Goal: Communication & Community: Ask a question

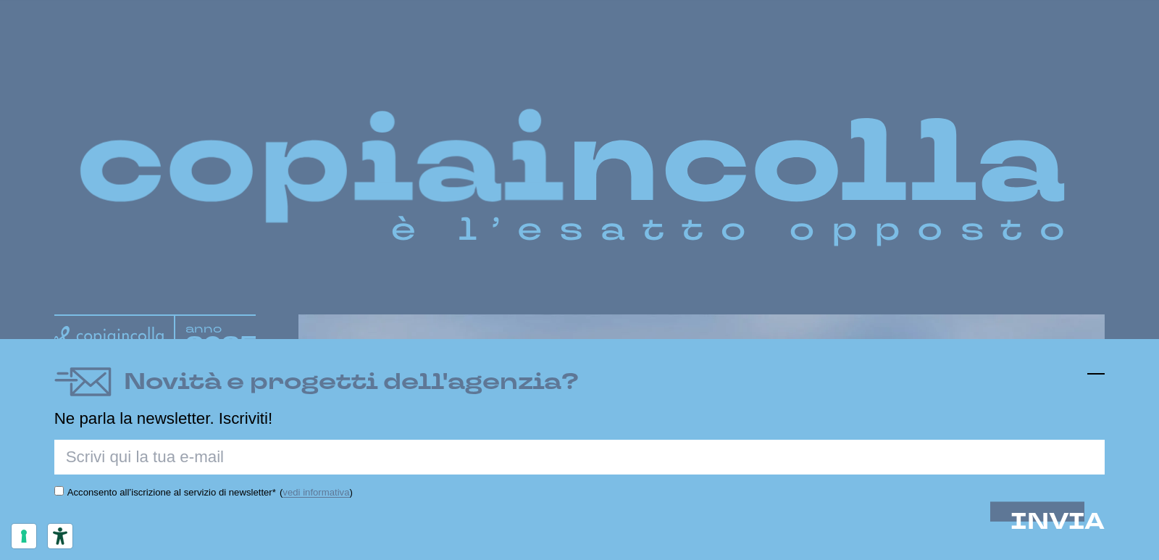
click at [1100, 375] on icon at bounding box center [1096, 373] width 17 height 17
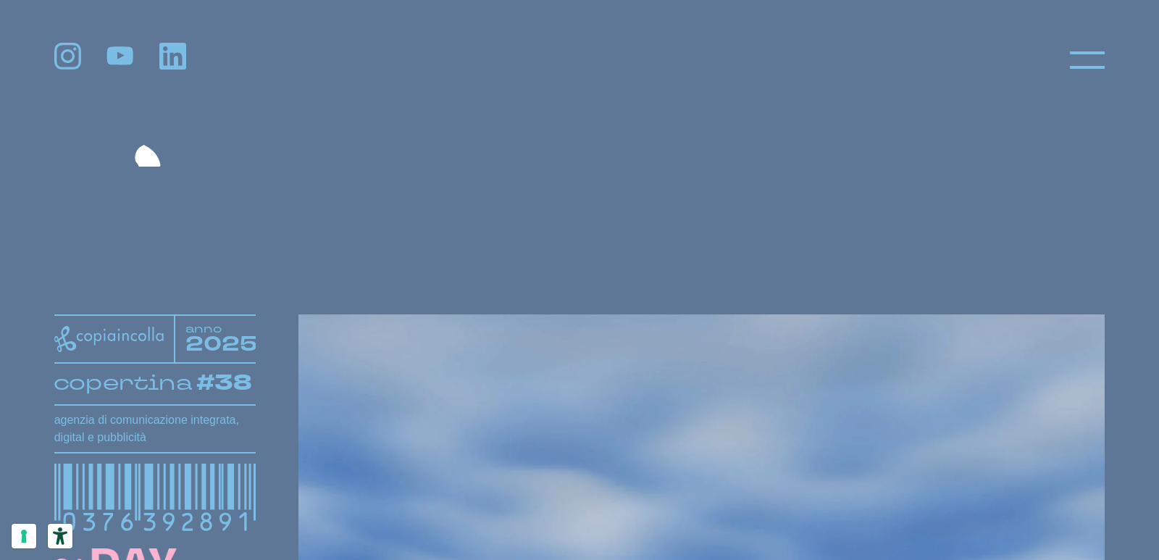
click at [1088, 86] on header at bounding box center [579, 47] width 1159 height 95
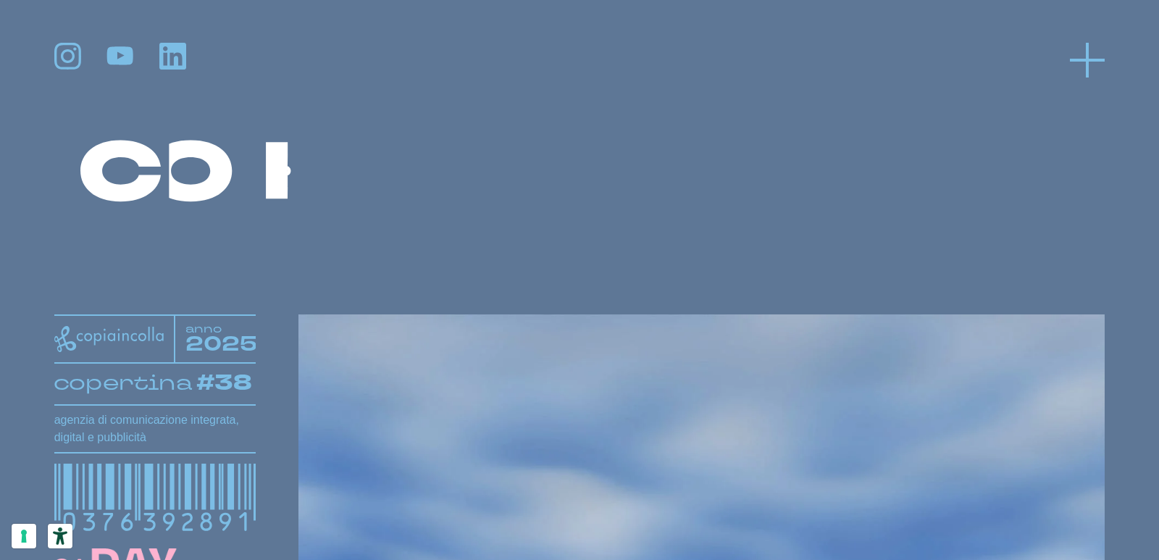
click at [1082, 48] on icon at bounding box center [1087, 60] width 35 height 35
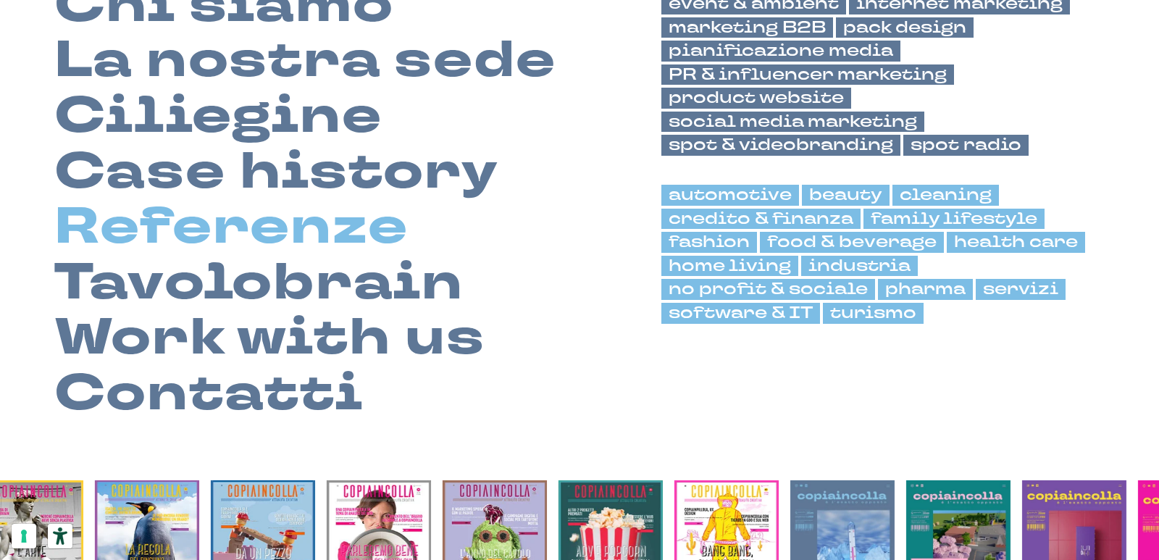
scroll to position [217, 0]
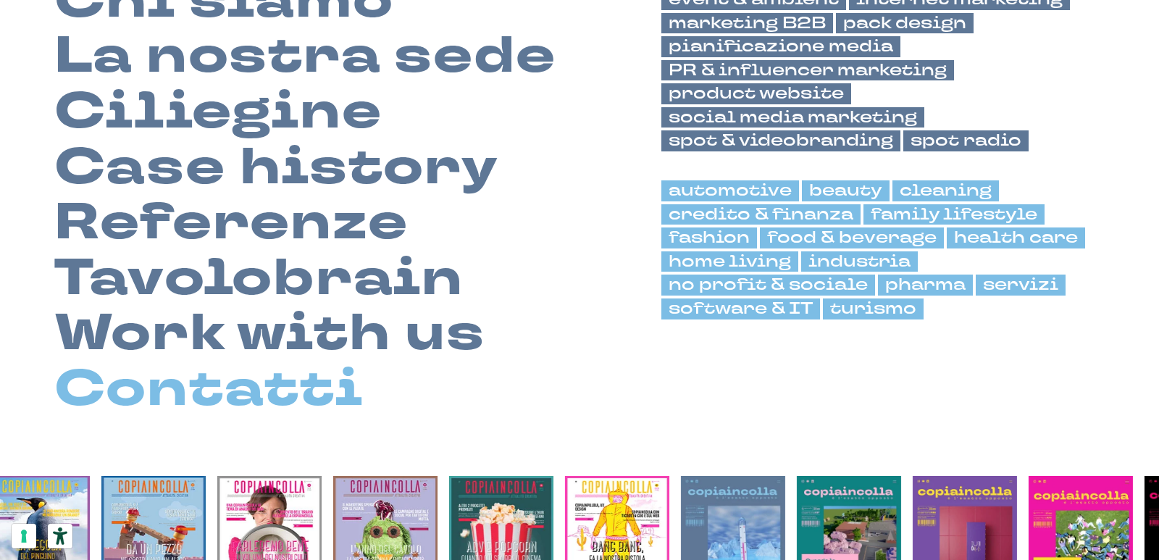
click at [222, 387] on link "Contatti" at bounding box center [208, 390] width 309 height 56
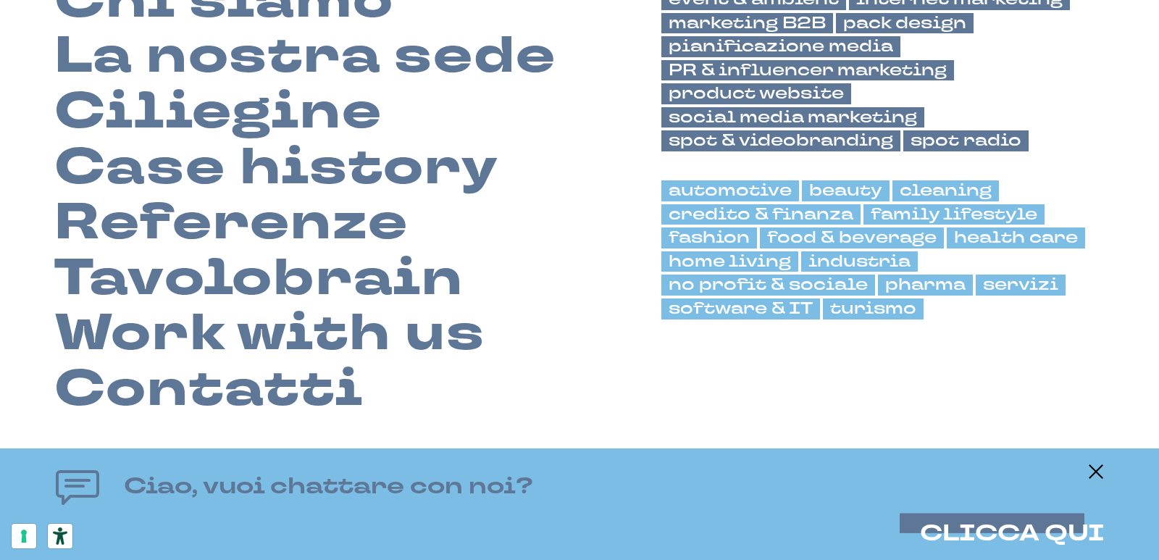
scroll to position [0, 0]
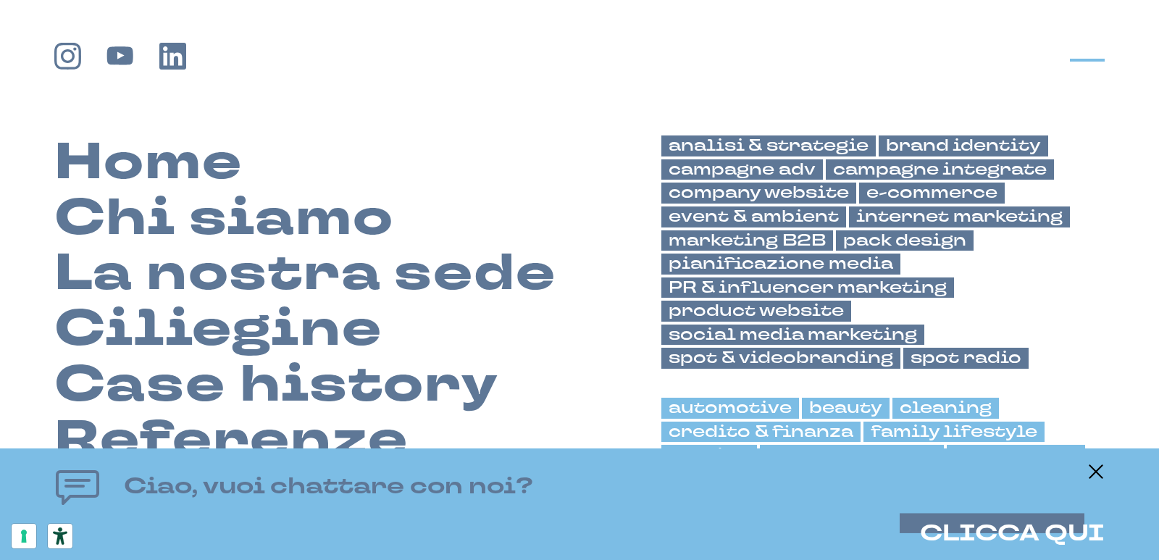
click at [1090, 74] on icon at bounding box center [1087, 60] width 35 height 35
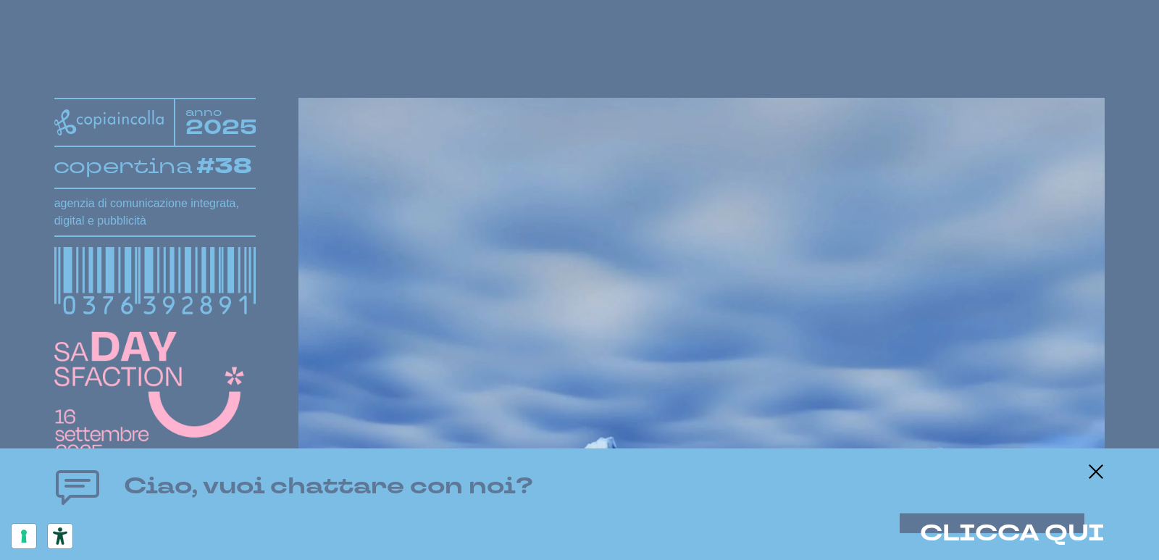
scroll to position [217, 0]
click at [1093, 470] on icon at bounding box center [1096, 471] width 17 height 17
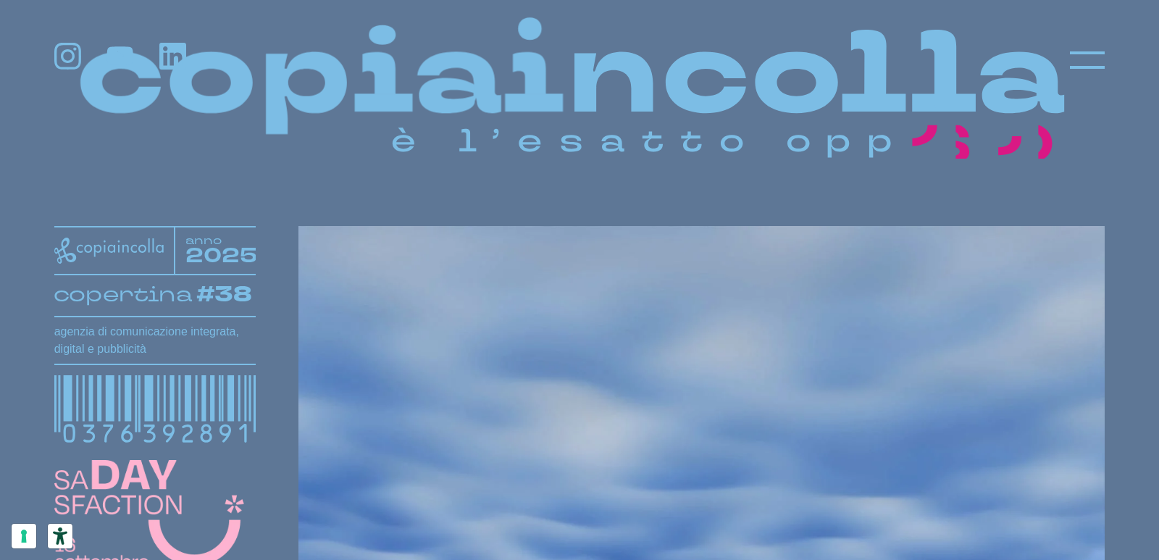
scroll to position [0, 0]
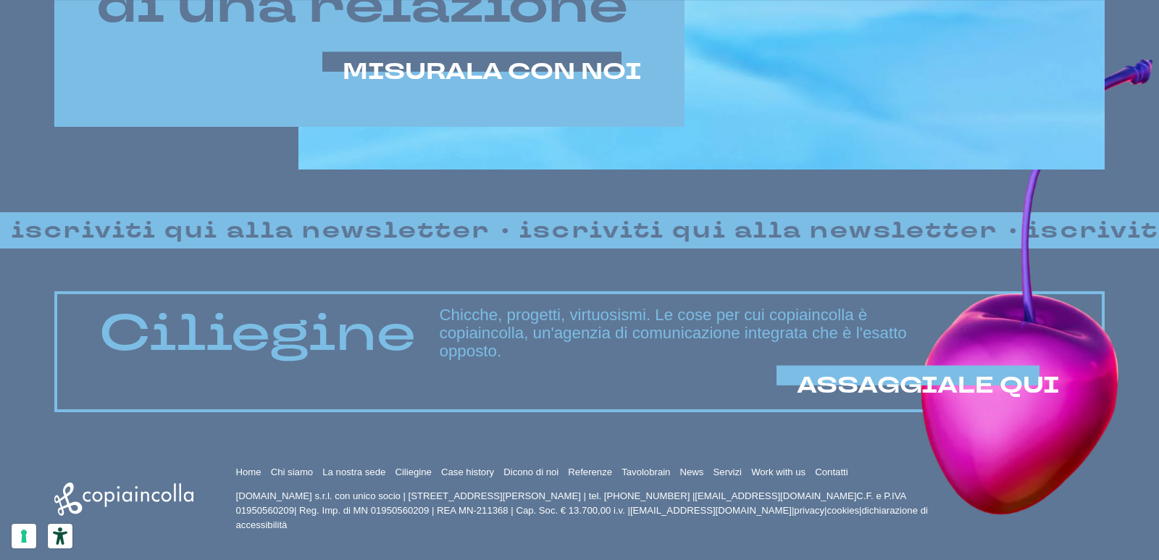
scroll to position [1051, 0]
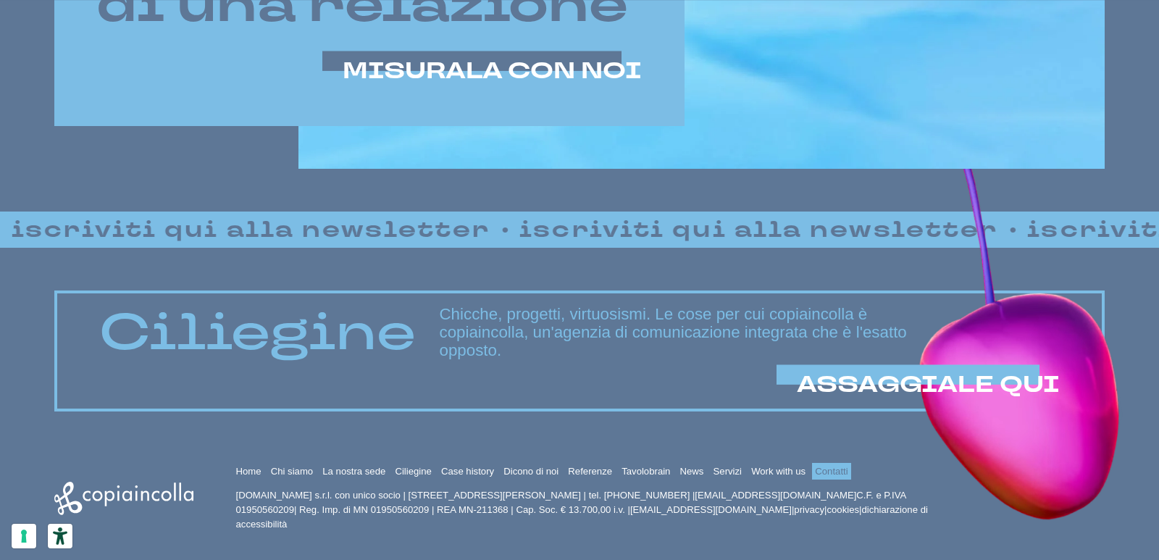
click at [838, 467] on link "Contatti" at bounding box center [831, 471] width 33 height 11
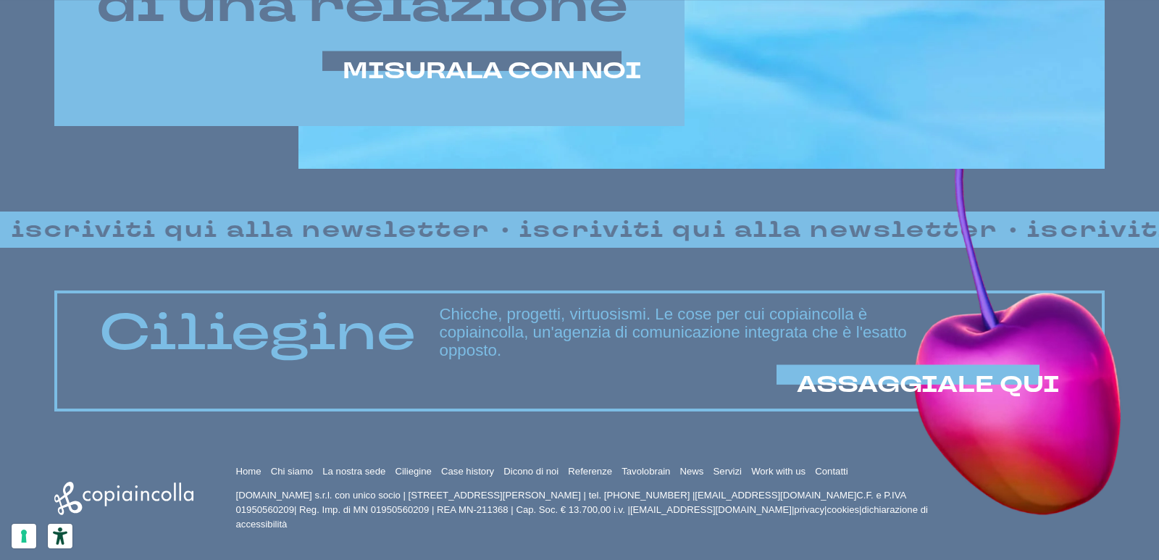
drag, startPoint x: 613, startPoint y: 326, endPoint x: 851, endPoint y: 467, distance: 276.1
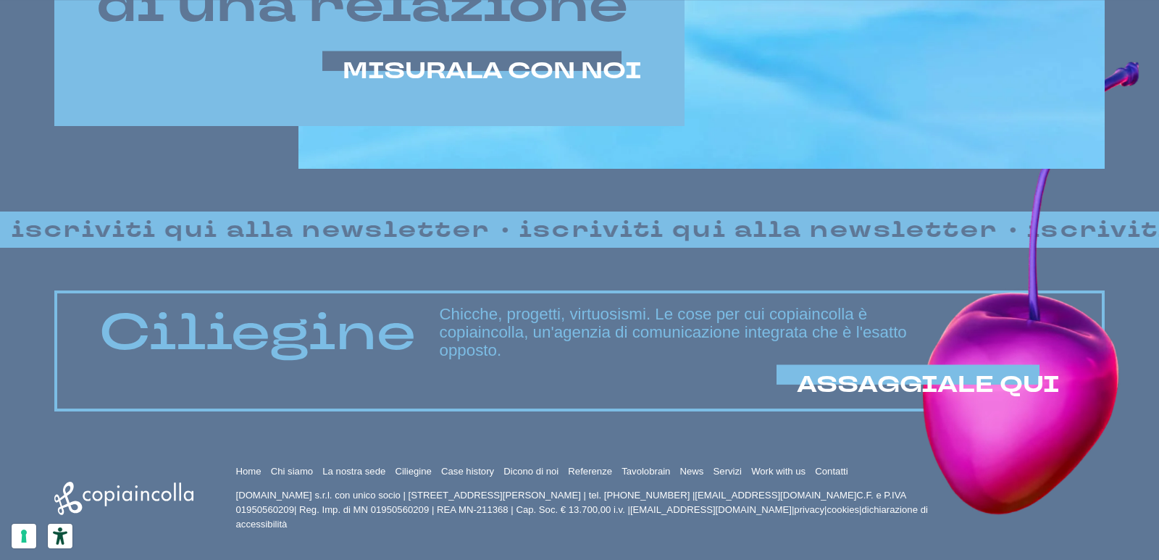
click at [613, 327] on h3 "Chicche, progetti, virtuosismi. Le cose per cui copiaincolla è copiaincolla, un…" at bounding box center [749, 333] width 620 height 54
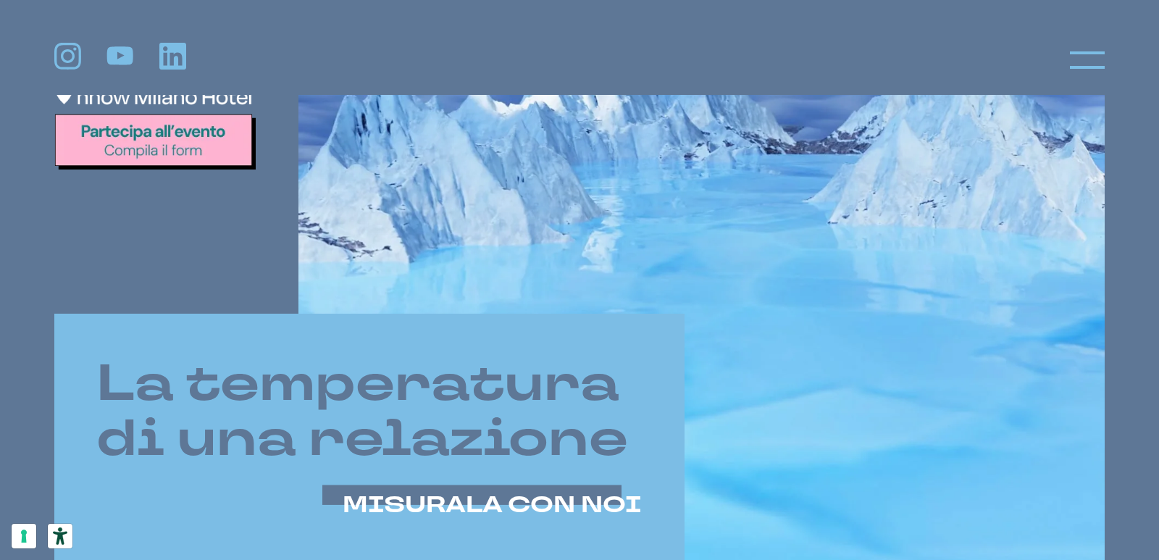
scroll to position [616, 0]
click at [1094, 67] on icon at bounding box center [1087, 60] width 35 height 35
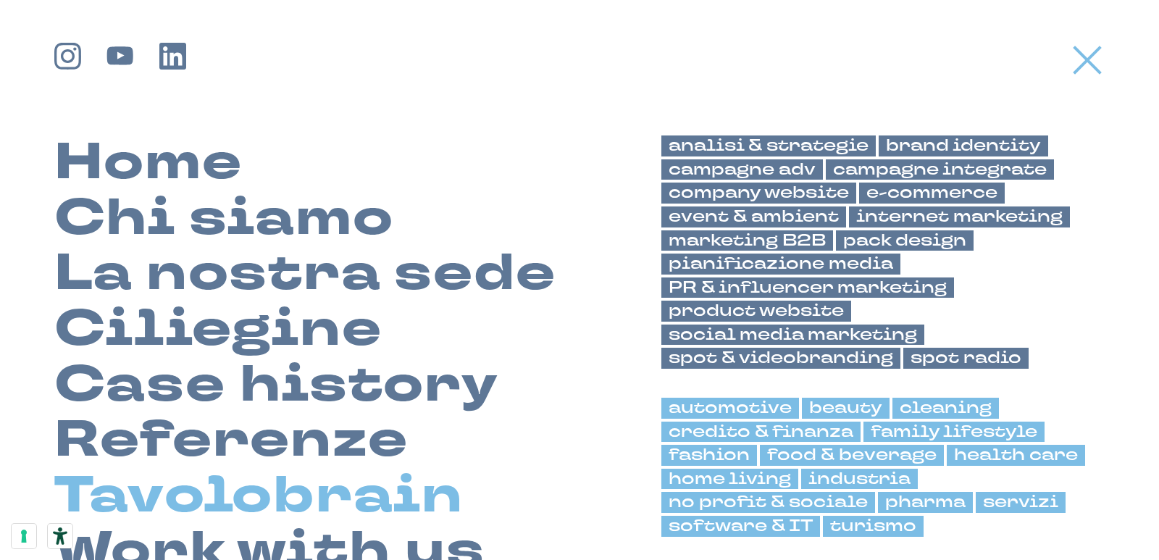
scroll to position [217, 0]
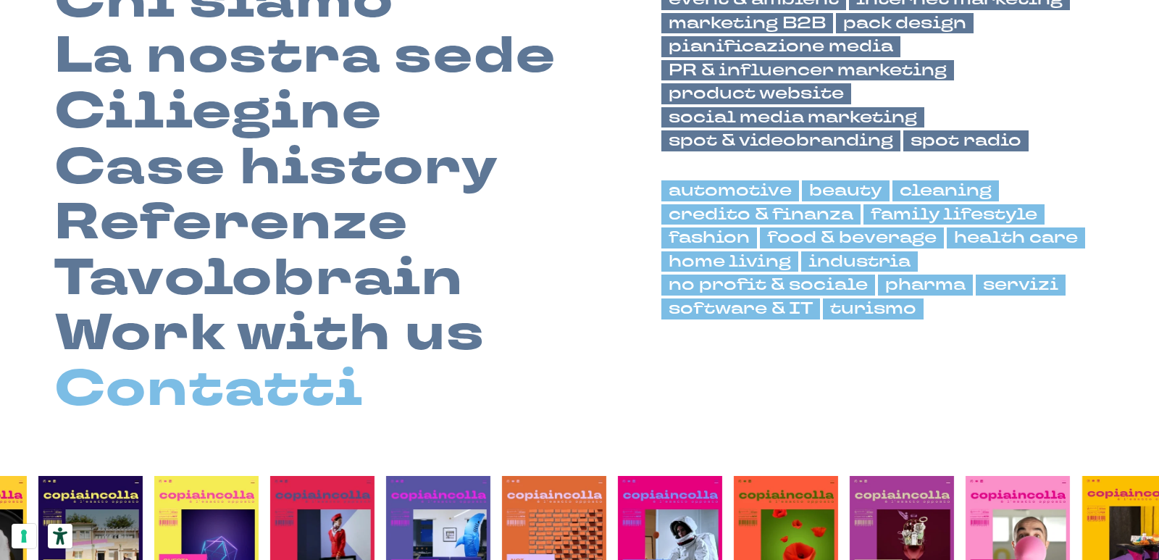
click at [225, 380] on link "Contatti" at bounding box center [208, 390] width 309 height 56
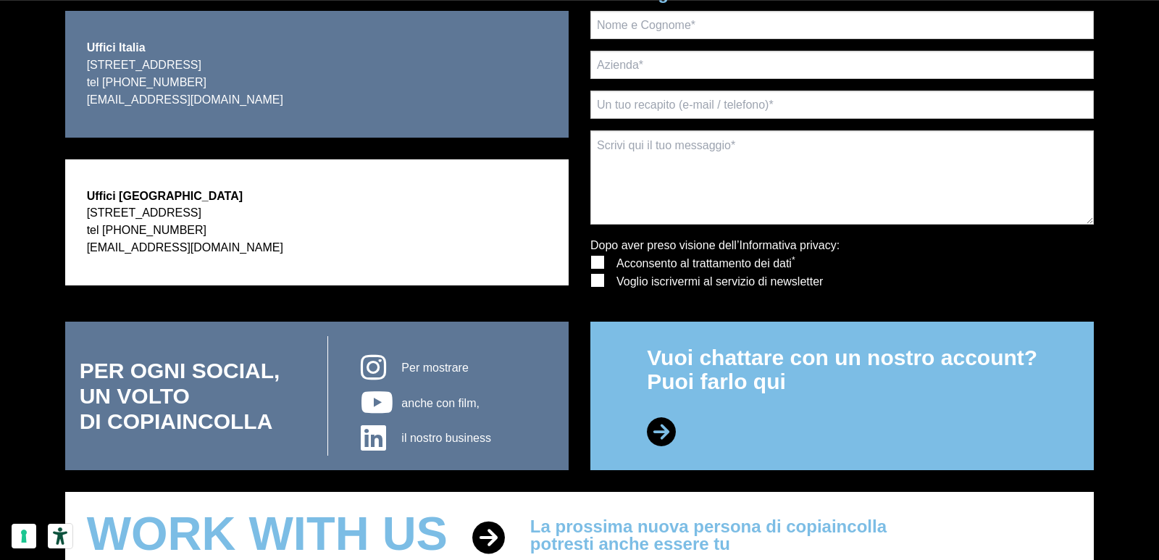
scroll to position [424, 0]
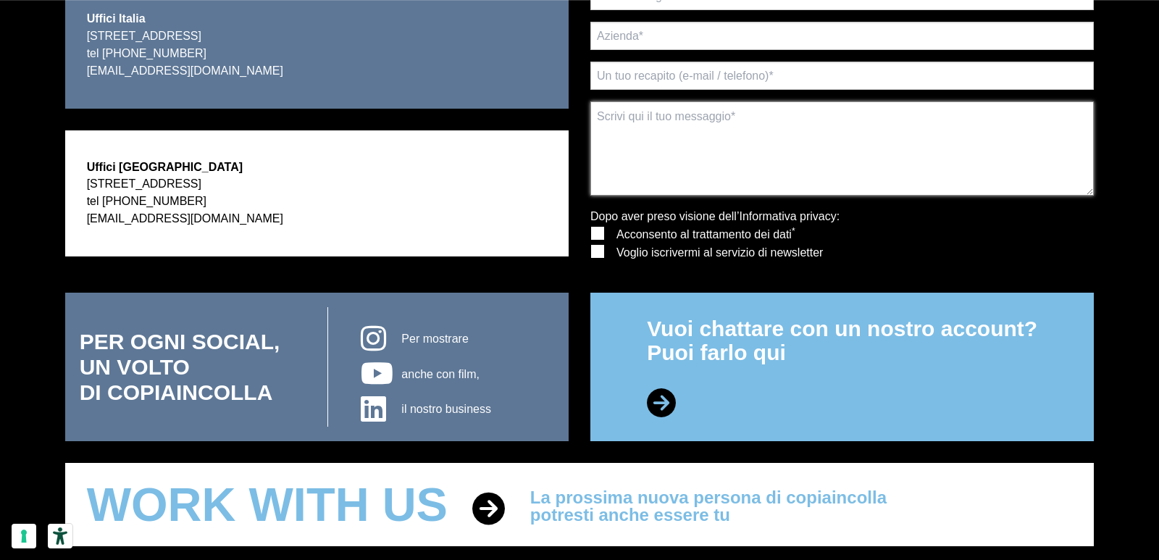
click at [710, 167] on textarea at bounding box center [843, 148] width 504 height 94
paste textarea "Wikipedia is considered to be the World’s most significant tool for reference m…"
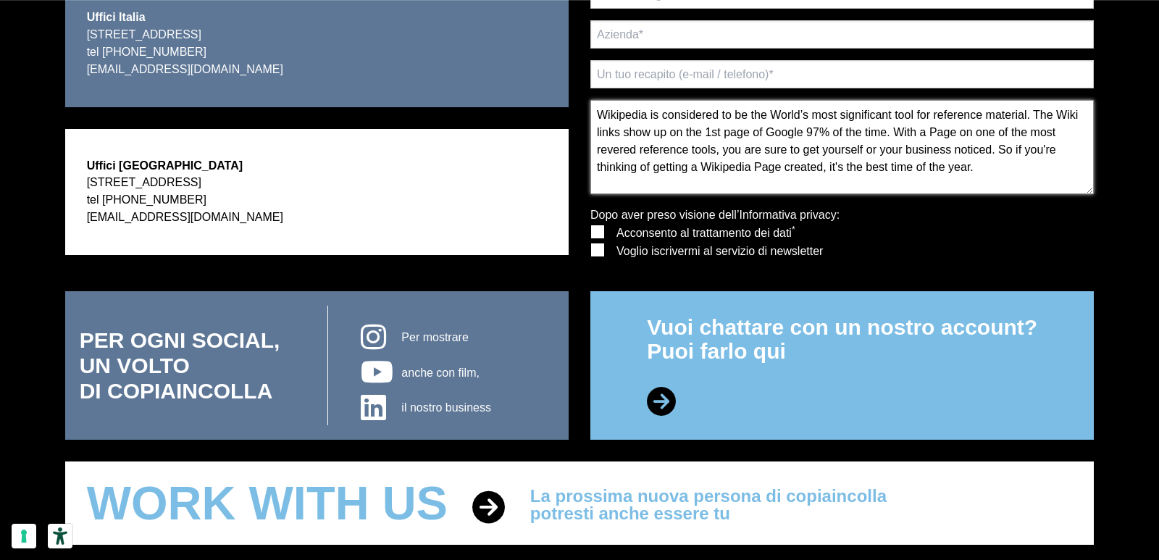
scroll to position [154, 0]
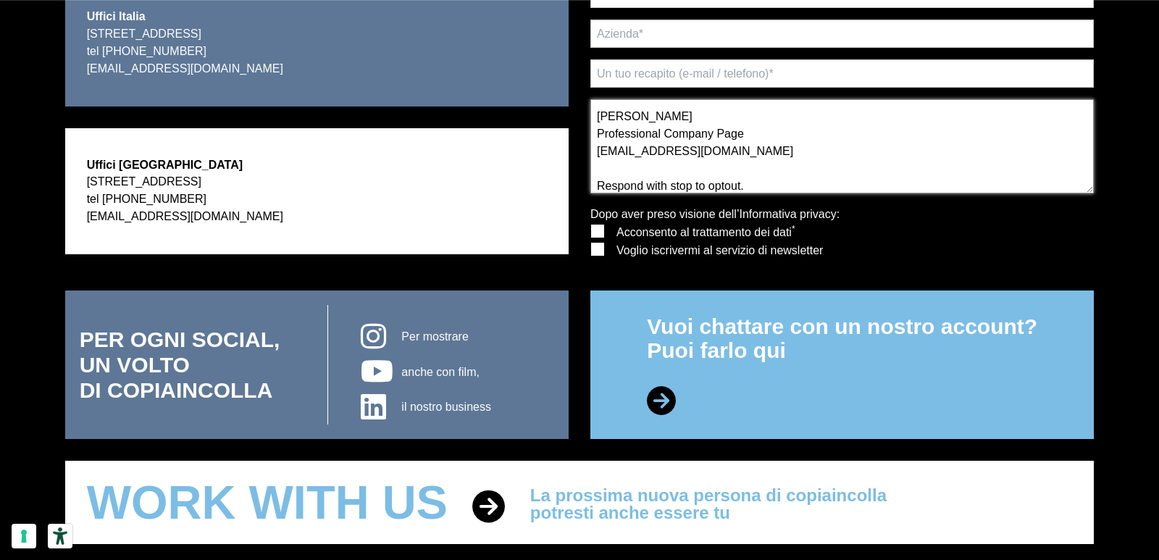
type textarea "Wikipedia is considered to be the World’s most significant tool for reference m…"
drag, startPoint x: 712, startPoint y: 62, endPoint x: 712, endPoint y: 80, distance: 18.1
click at [712, 67] on input "text" at bounding box center [843, 73] width 504 height 28
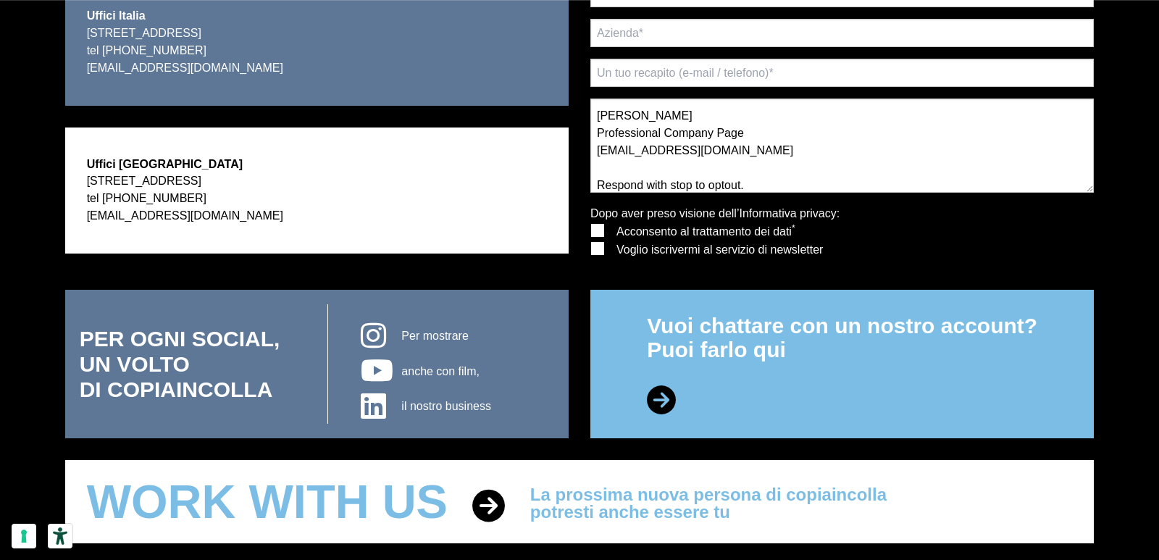
click at [724, 51] on form "Wikipedia is considered to be the World’s most significant tool for reference m…" at bounding box center [843, 134] width 504 height 310
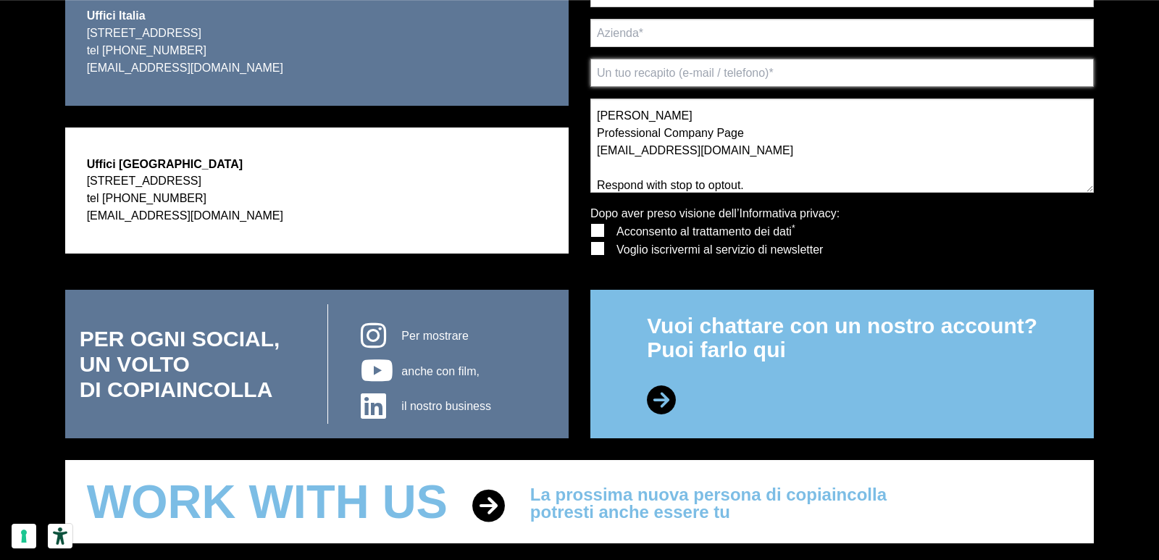
click at [738, 93] on form "Wikipedia is considered to be the World’s most significant tool for reference m…" at bounding box center [843, 134] width 504 height 310
click at [747, 75] on input "text" at bounding box center [843, 73] width 504 height 28
type input "[EMAIL_ADDRESS][DOMAIN_NAME]"
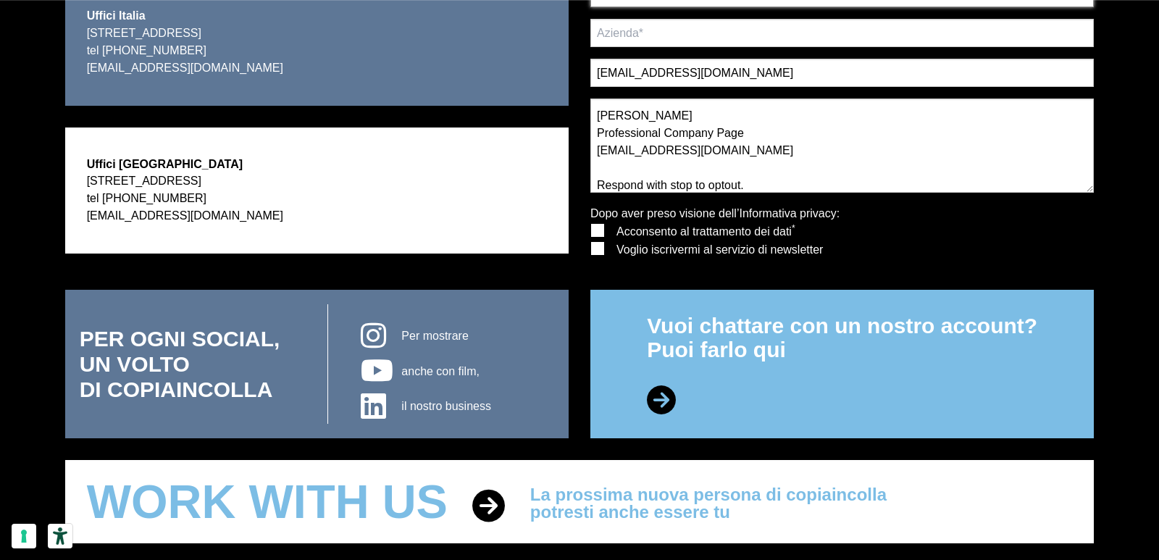
type input "[PERSON_NAME]"
type input "Professional Company Page"
click at [719, 153] on textarea "Wikipedia is considered to be the World’s most significant tool for reference m…" at bounding box center [843, 146] width 504 height 94
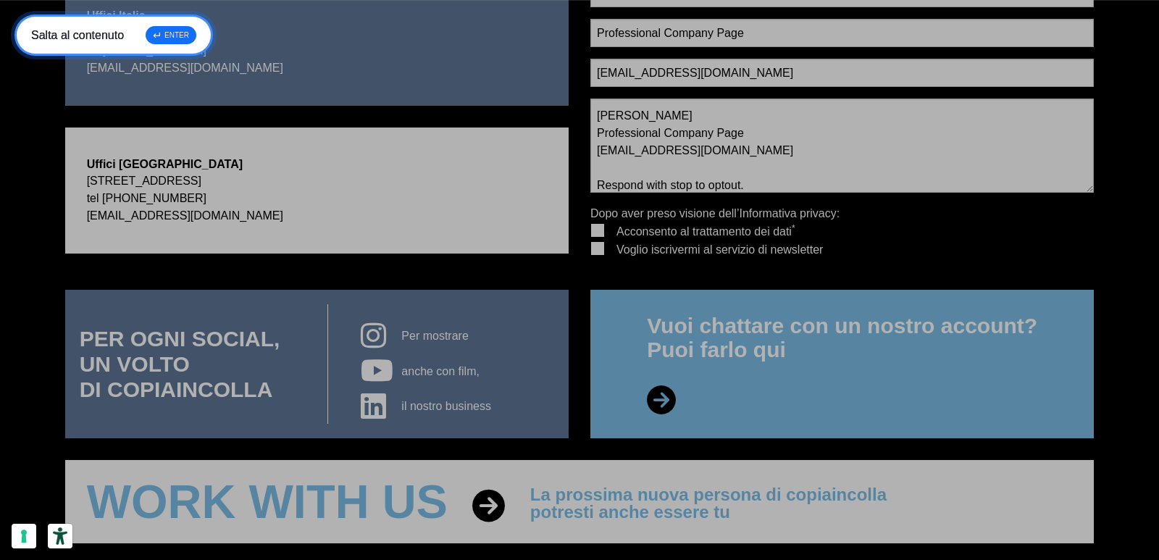
click at [172, 36] on div "↵ ENTER" at bounding box center [171, 35] width 51 height 18
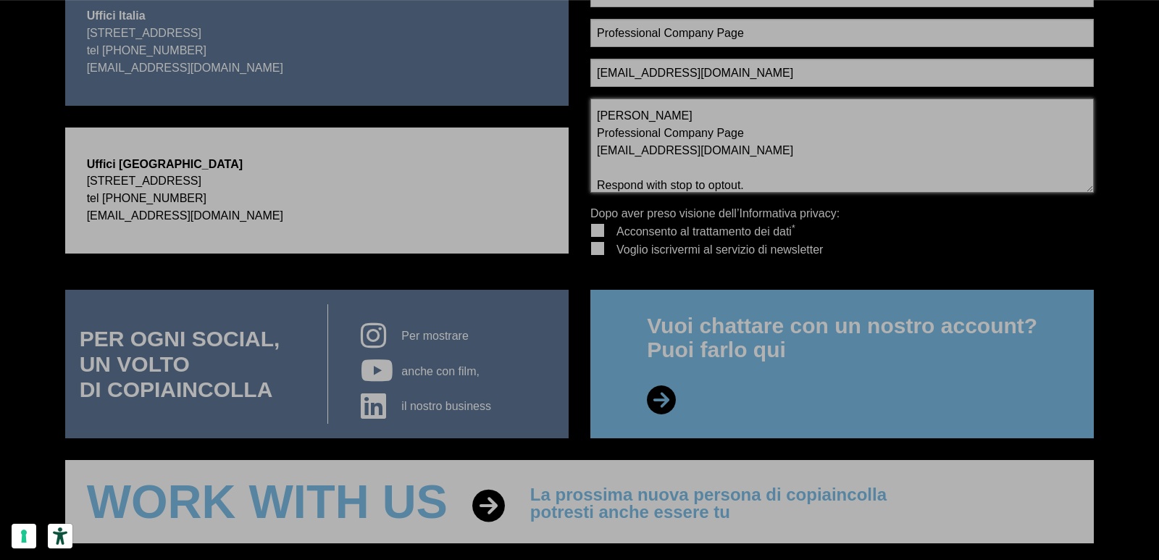
click at [715, 127] on textarea "Wikipedia is considered to be the World’s most significant tool for reference m…" at bounding box center [843, 146] width 504 height 94
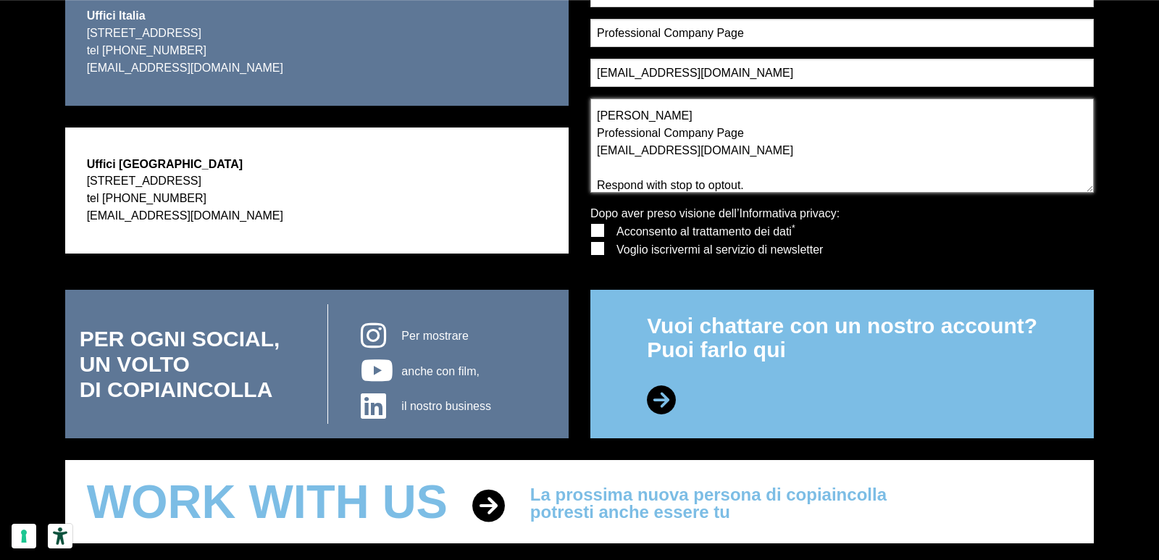
click at [647, 147] on textarea "Wikipedia is considered to be the World’s most significant tool for reference m…" at bounding box center [843, 146] width 504 height 94
click at [628, 135] on textarea "Wikipedia is considered to be the World’s most significant tool for reference m…" at bounding box center [843, 146] width 504 height 94
click at [658, 146] on textarea "Wikipedia is considered to be the World’s most significant tool for reference m…" at bounding box center [843, 146] width 504 height 94
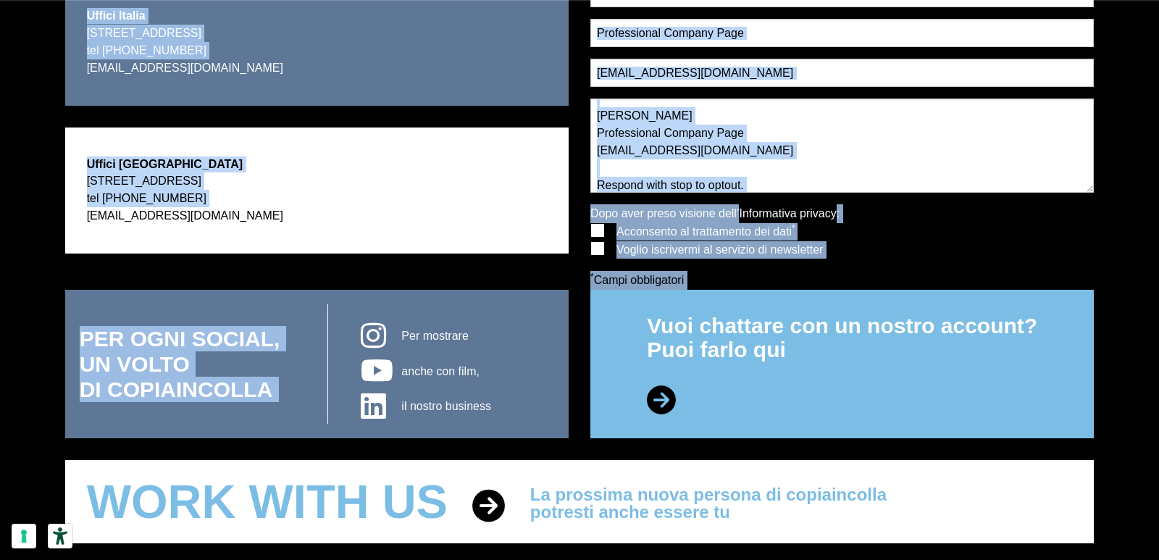
copy body "Premi Alt+1 per la modalità lettore dello schermo, Alt+0 per annullare Guida al…"
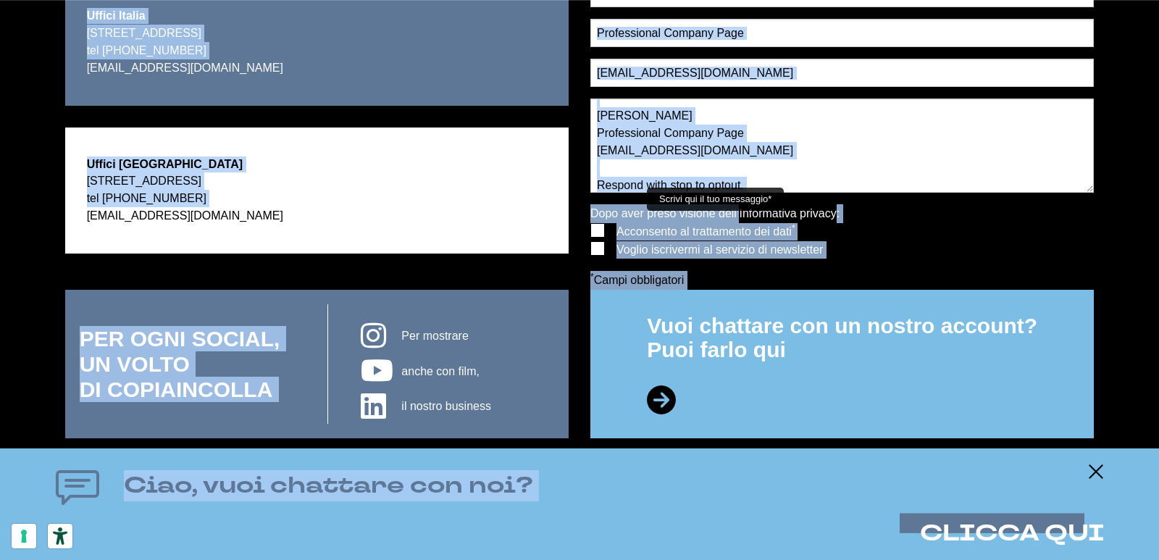
click at [650, 166] on textarea "Wikipedia is considered to be the World’s most significant tool for reference m…" at bounding box center [843, 146] width 504 height 94
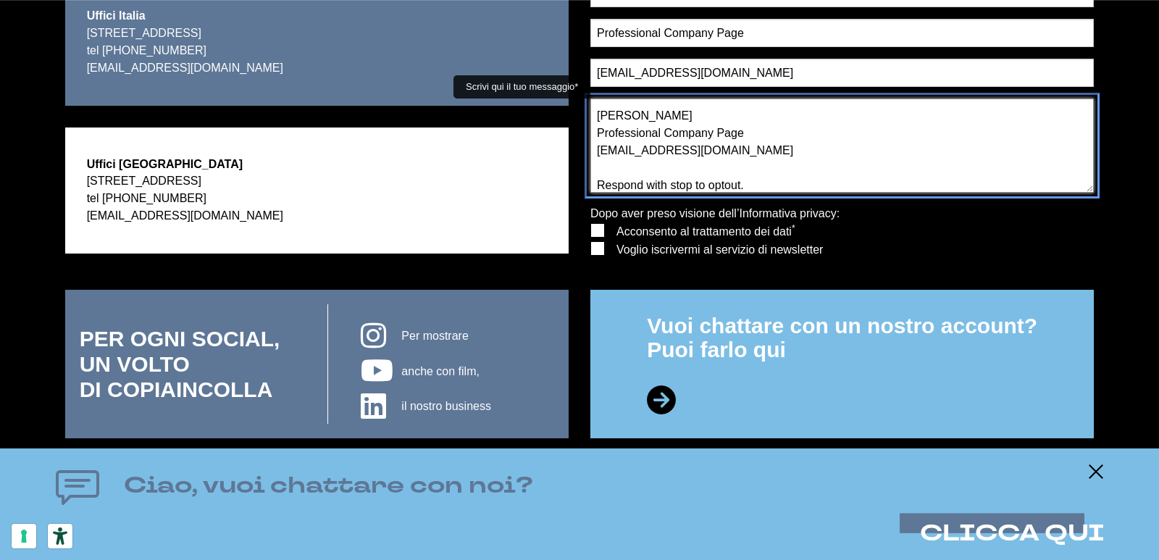
click at [650, 166] on textarea "Wikipedia is considered to be the World’s most significant tool for reference m…" at bounding box center [843, 146] width 504 height 94
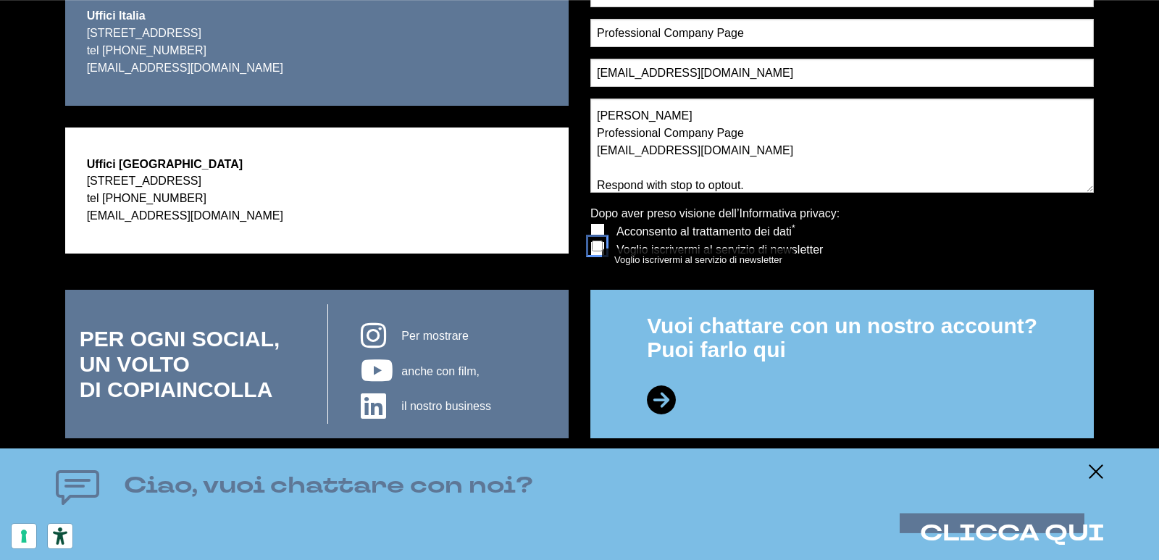
click at [602, 249] on input "Voglio iscrivermi al servizio di newsletter" at bounding box center [597, 246] width 11 height 11
checkbox input "true"
click at [597, 225] on input "Acconsento al trattamento dei dati*" at bounding box center [597, 227] width 11 height 11
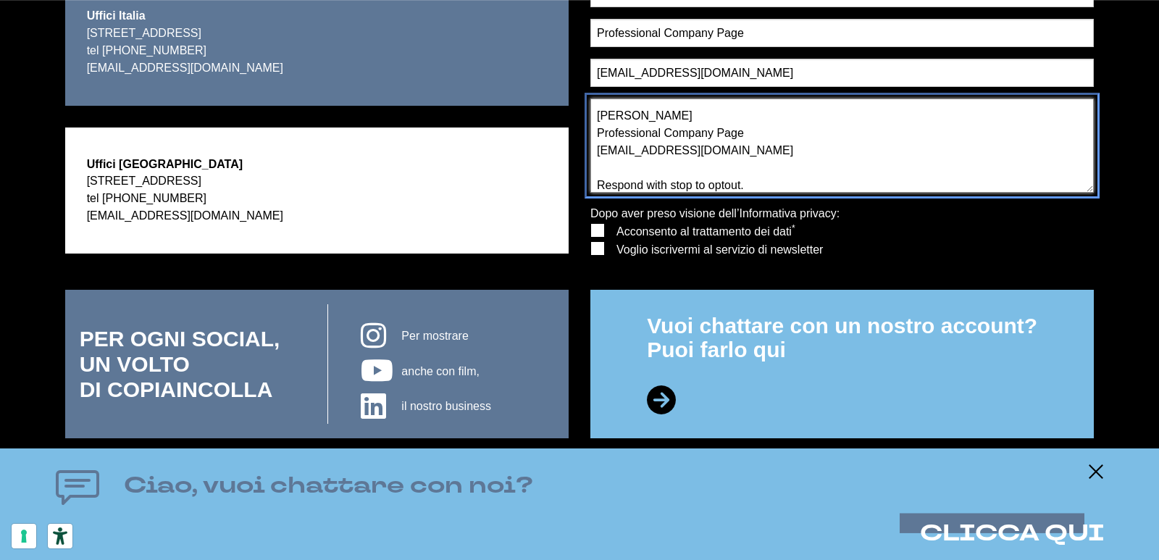
click at [639, 153] on textarea "Wikipedia is considered to be the World’s most significant tool for reference m…" at bounding box center [843, 146] width 504 height 94
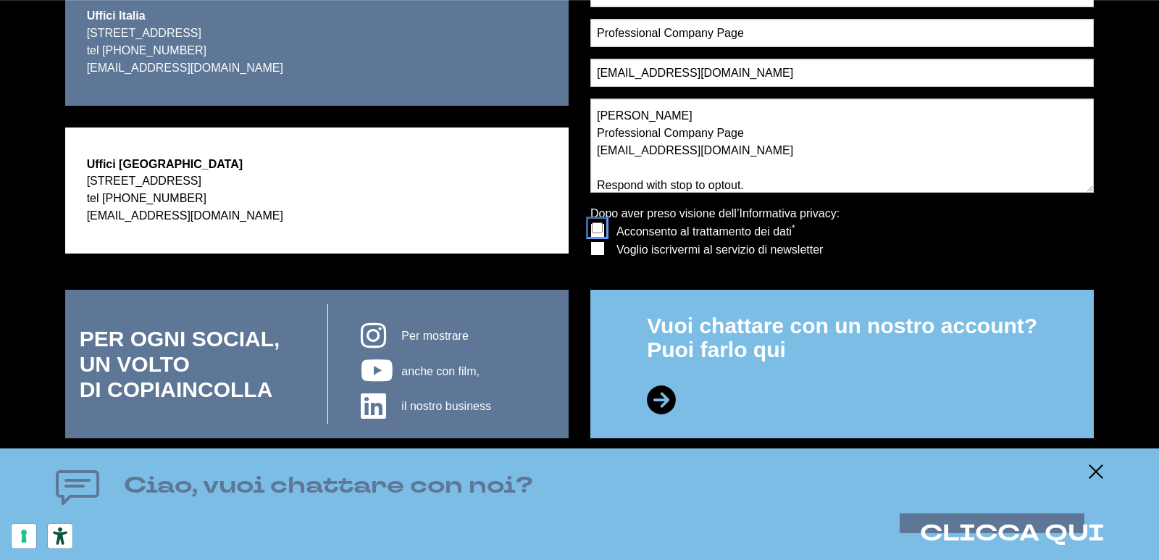
checkbox input "true"
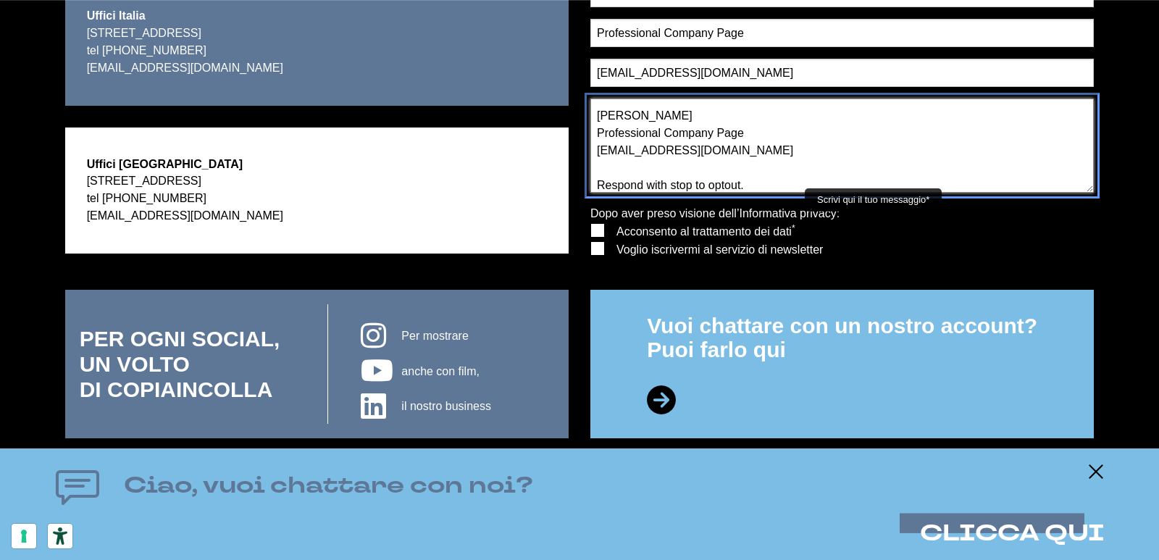
click at [753, 151] on textarea "Wikipedia is considered to be the World’s most significant tool for reference m…" at bounding box center [843, 146] width 504 height 94
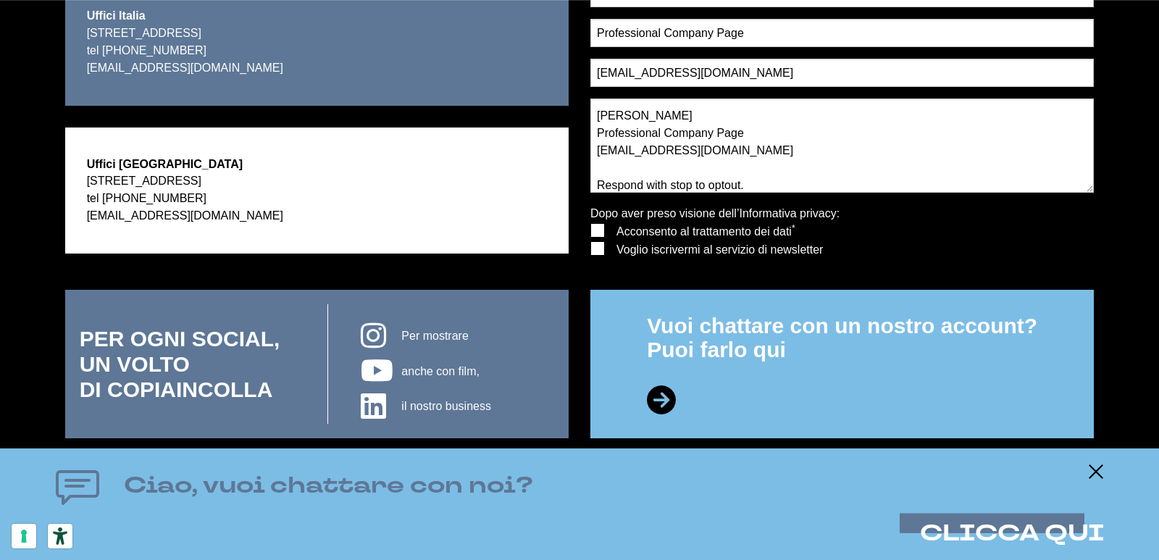
click at [588, 259] on div "Hai bisogno di noi? Scrivici! Ancora qualche secondo. Ci siamo quasi. Tutti i c…" at bounding box center [842, 119] width 525 height 341
click at [598, 250] on input "Voglio iscrivermi al servizio di newsletter" at bounding box center [597, 246] width 11 height 11
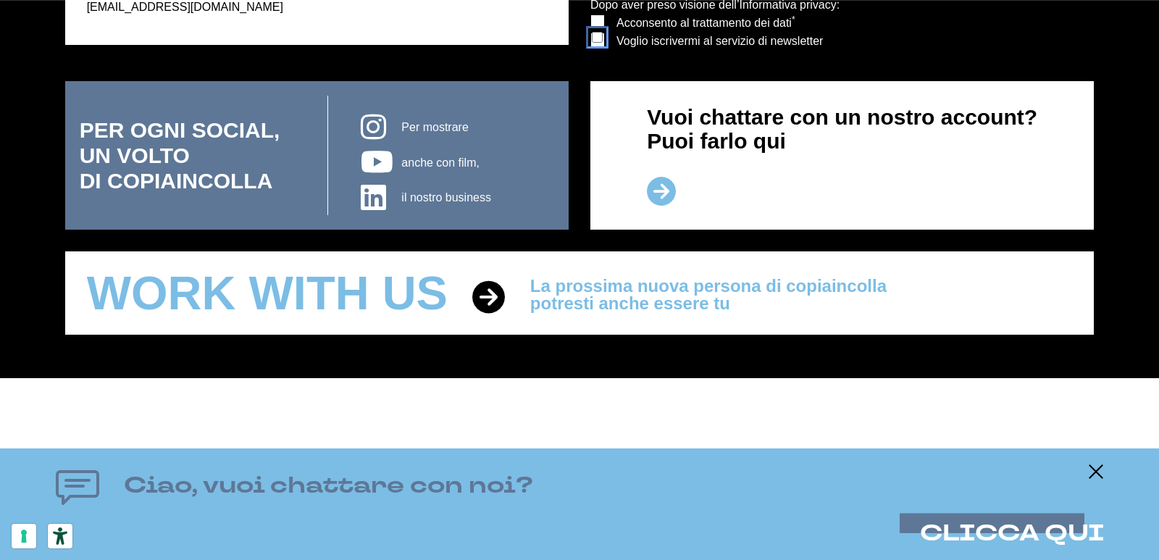
checkbox input "true"
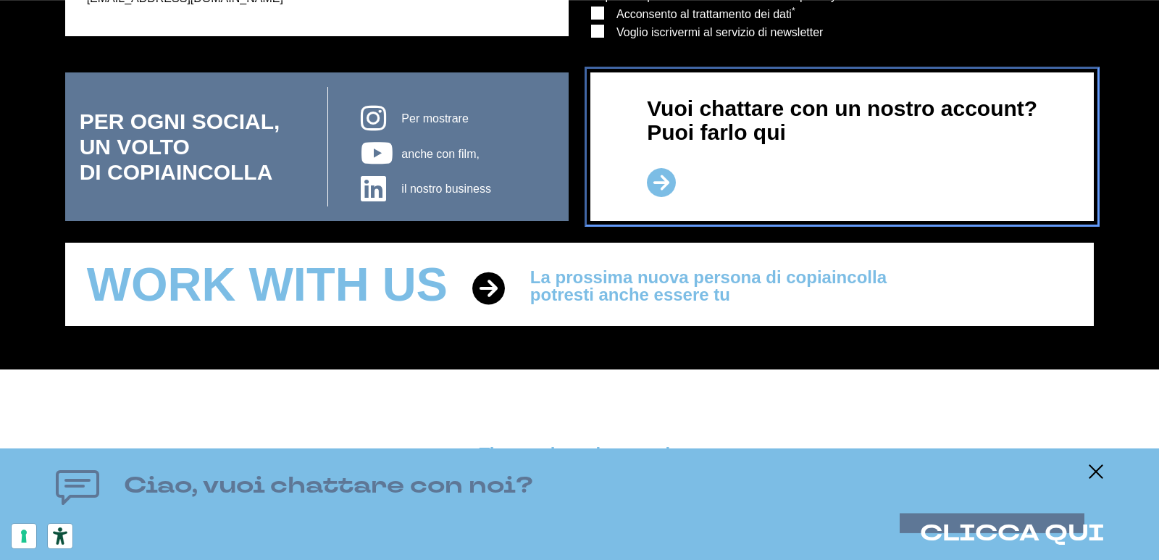
click at [667, 183] on icon at bounding box center [661, 182] width 29 height 29
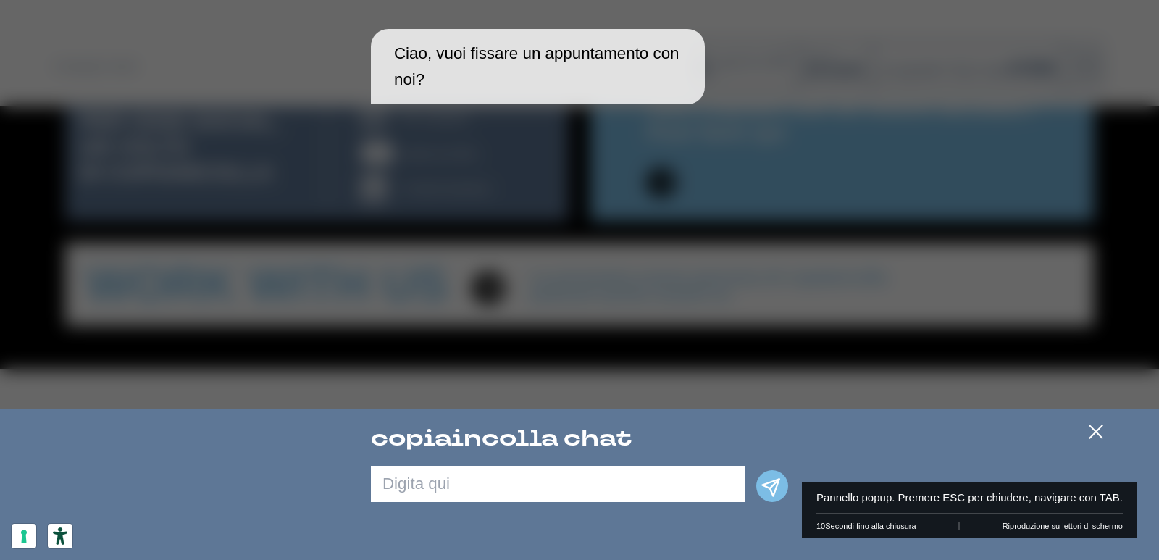
scroll to position [217, 0]
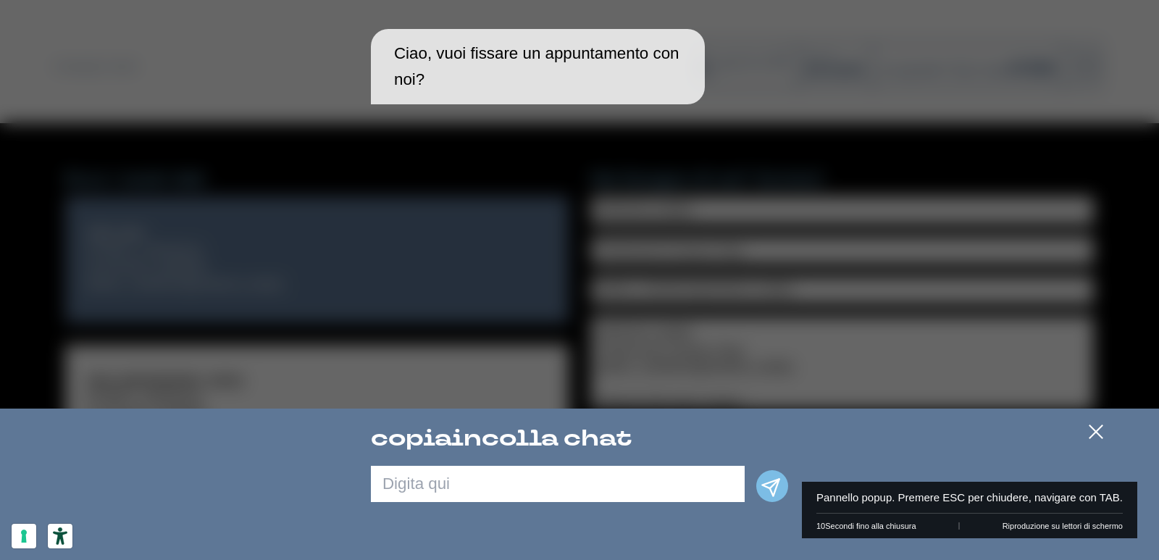
click at [449, 55] on p "Ciao, vuoi fissare un appuntamento con noi?" at bounding box center [543, 67] width 299 height 52
click at [544, 57] on p "Ciao, vuoi fissare un appuntamento con noi?" at bounding box center [543, 67] width 299 height 52
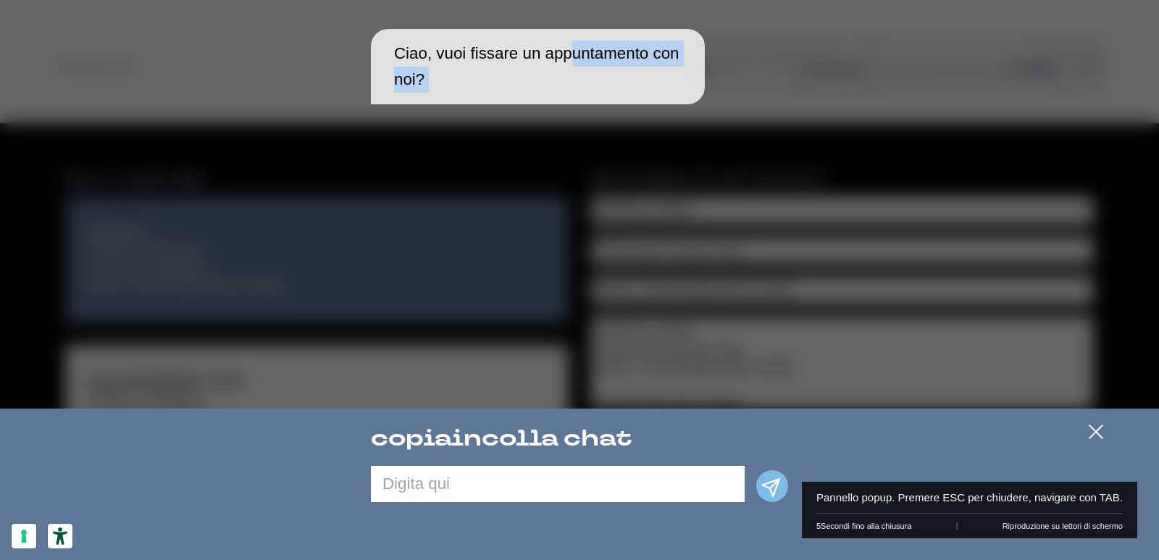
click at [544, 57] on p "Ciao, vuoi fissare un appuntamento con noi?" at bounding box center [543, 67] width 299 height 52
click at [529, 196] on div "Ciao, vuoi fissare un appuntamento con noi?" at bounding box center [579, 204] width 1159 height 409
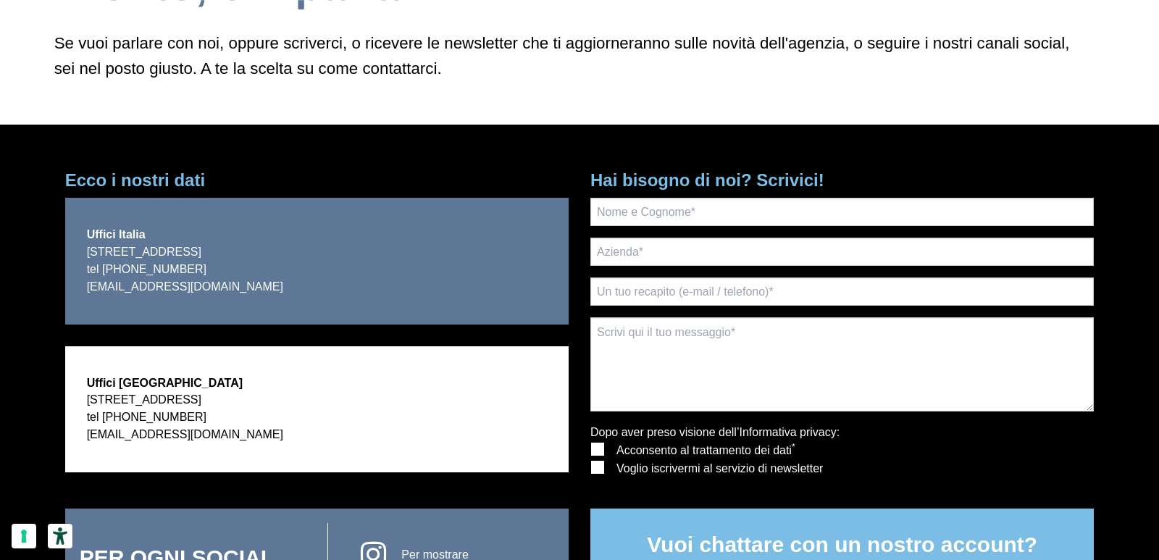
click at [647, 229] on form "[PERSON_NAME] acconsentire il trattamento dei dati! Dopo aver preso visione del…" at bounding box center [843, 353] width 504 height 310
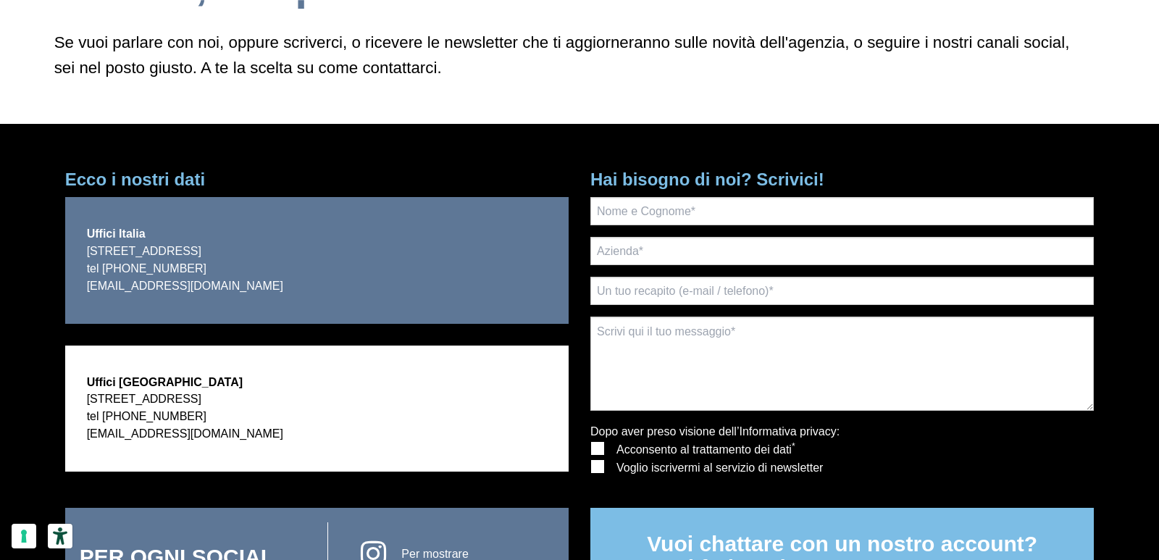
scroll to position [217, 0]
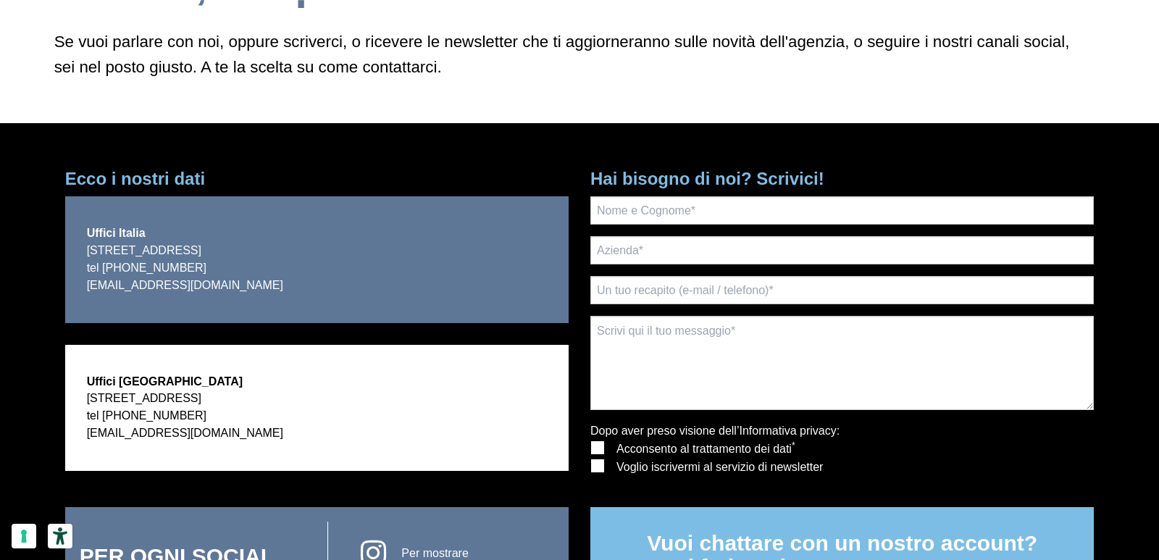
click at [675, 272] on form "[PERSON_NAME] acconsentire il trattamento dei dati! Dopo aver preso visione del…" at bounding box center [843, 351] width 504 height 310
click at [683, 251] on input "text" at bounding box center [843, 250] width 504 height 28
click at [694, 256] on input "text" at bounding box center [843, 250] width 504 height 28
click at [694, 217] on input "text" at bounding box center [843, 210] width 504 height 28
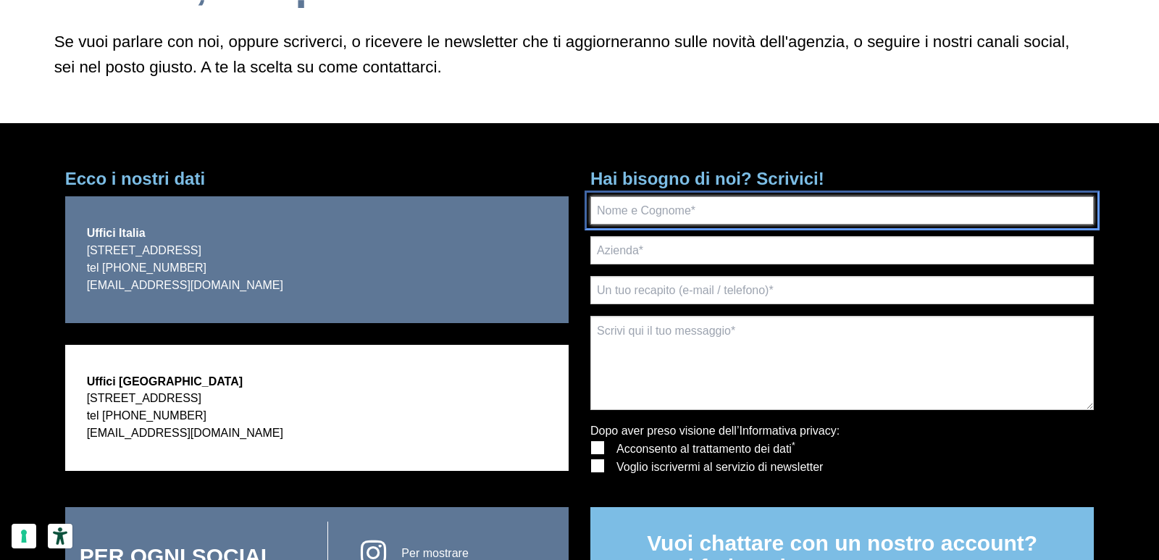
type input "[PERSON_NAME]"
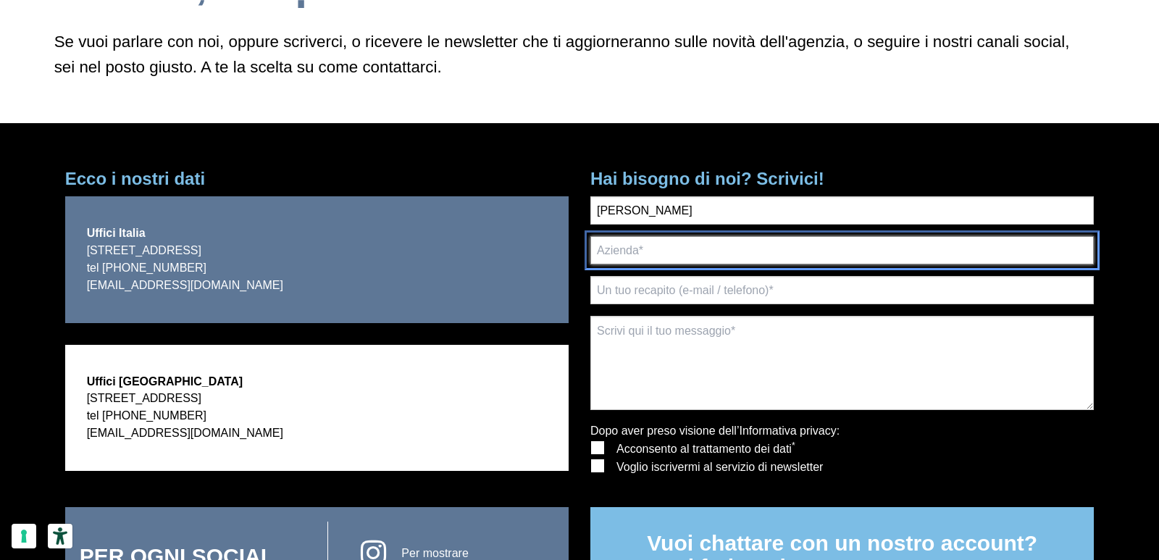
type input "Professional Company Page"
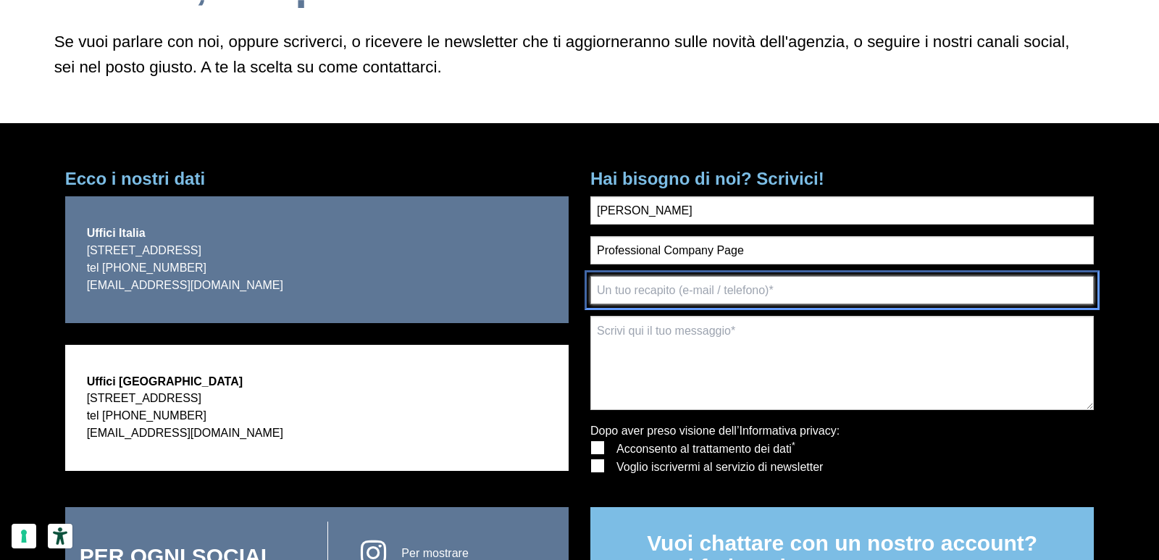
type input "[EMAIL_ADDRESS][DOMAIN_NAME]"
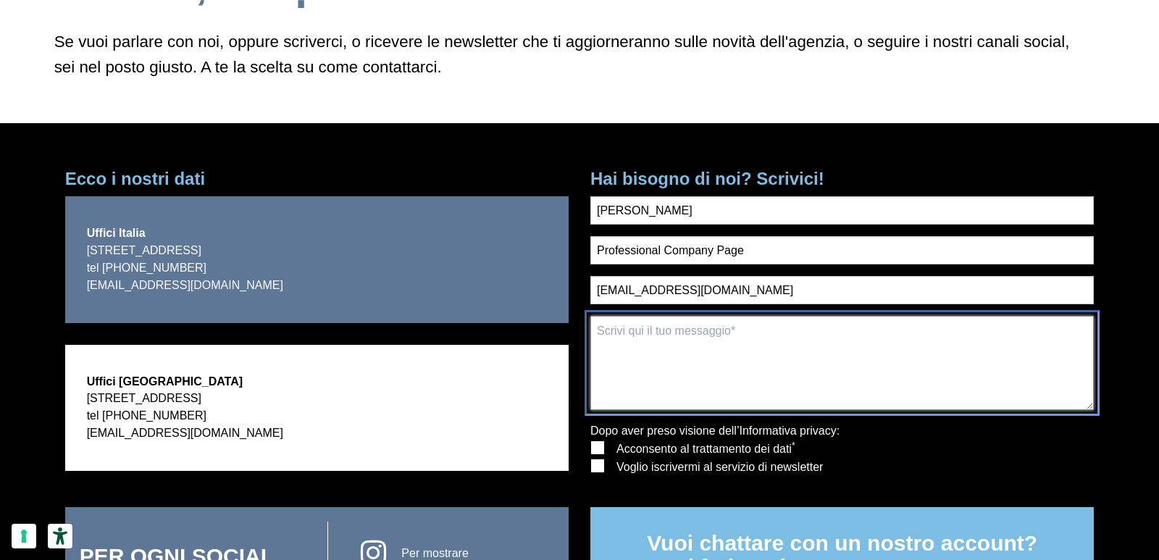
click at [675, 377] on textarea "Scrivi qui il tuo messaggio*" at bounding box center [843, 363] width 504 height 94
paste textarea "Wikipedia is considered to be the World’s most significant tool for reference m…"
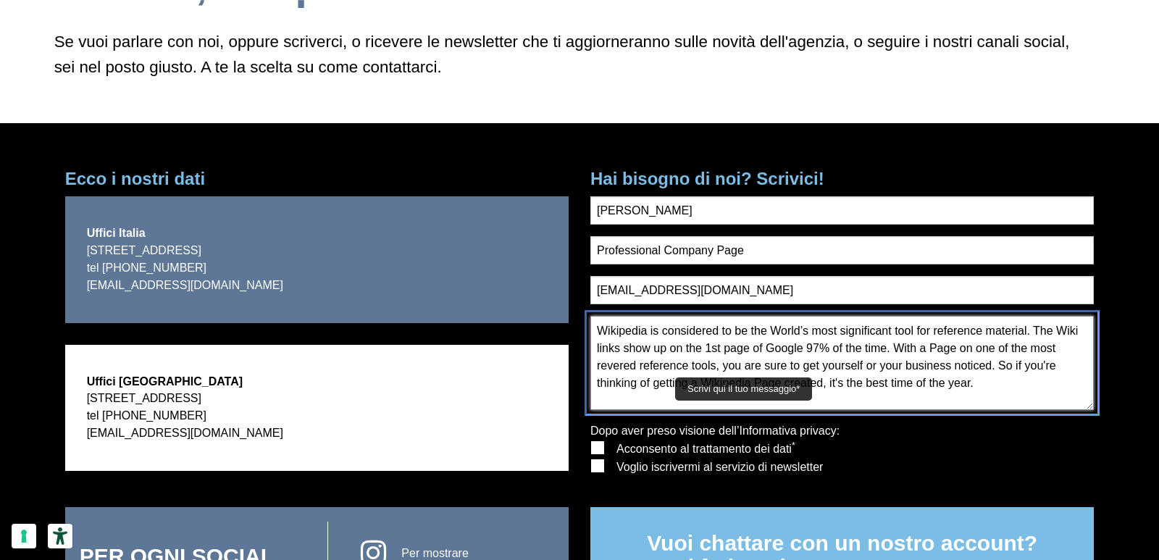
scroll to position [154, 0]
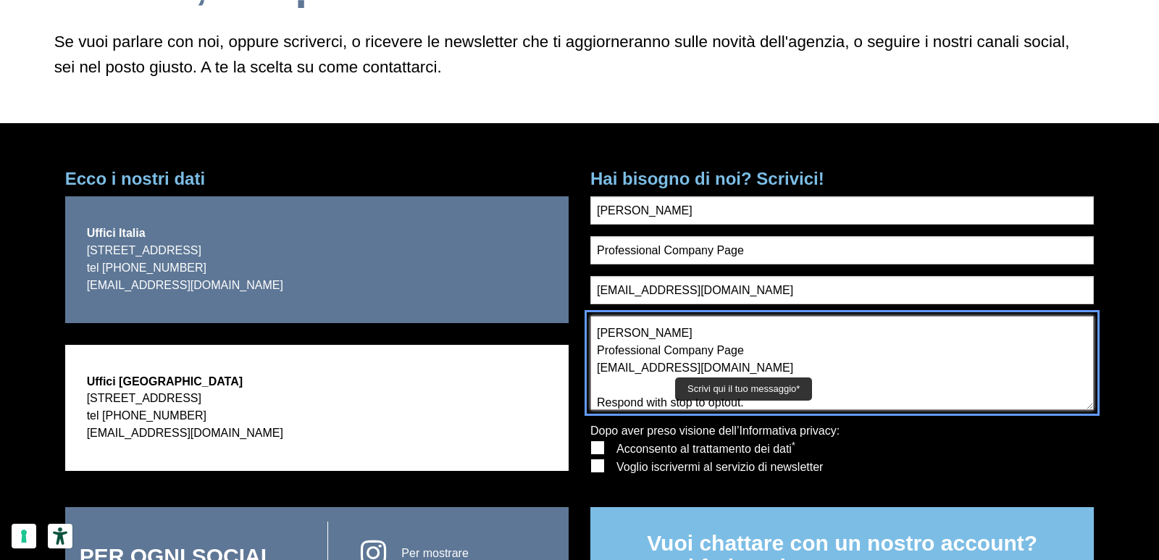
type textarea "Wikipedia is considered to be the World’s most significant tool for reference m…"
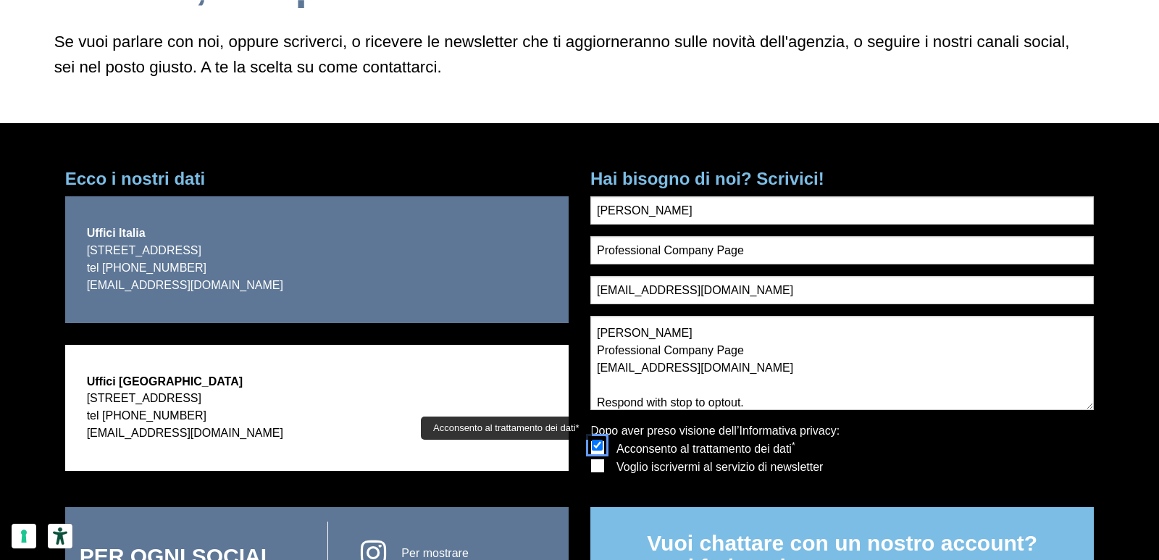
checkbox input "true"
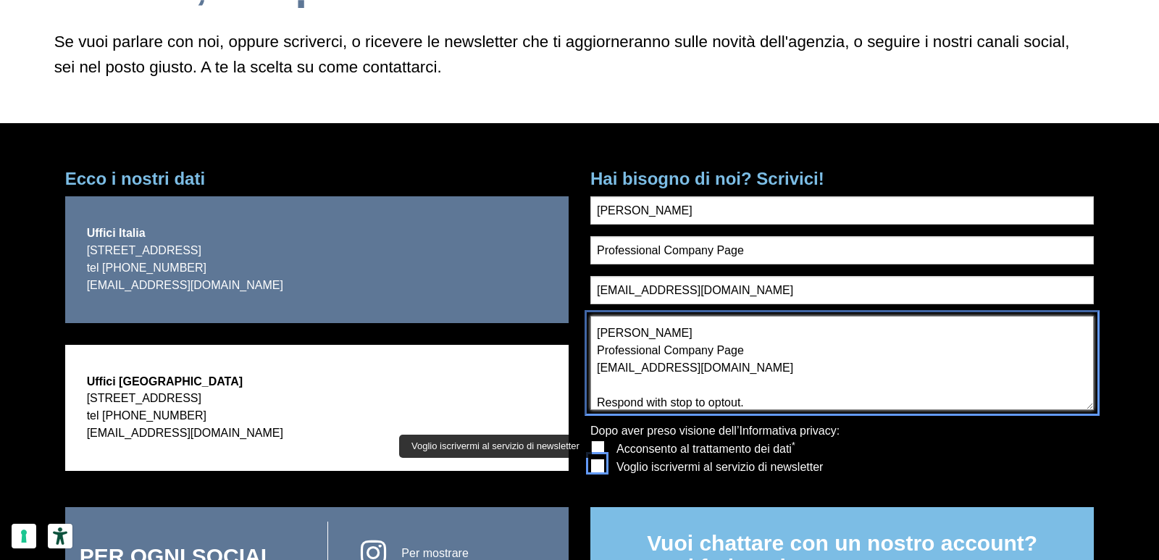
click at [685, 363] on textarea "Wikipedia is considered to be the World’s most significant tool for reference m…" at bounding box center [843, 363] width 504 height 94
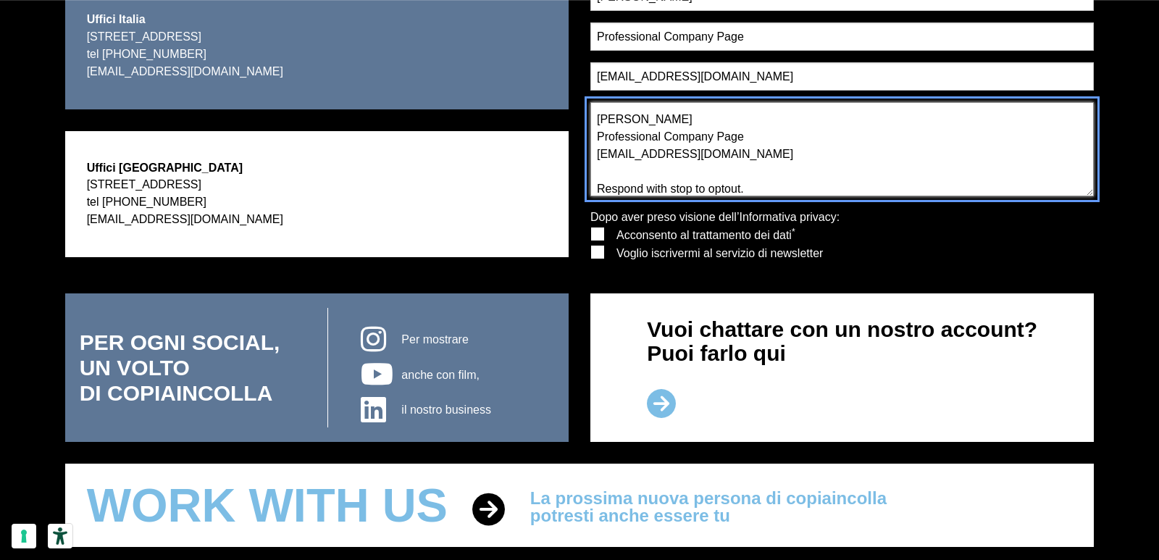
scroll to position [435, 0]
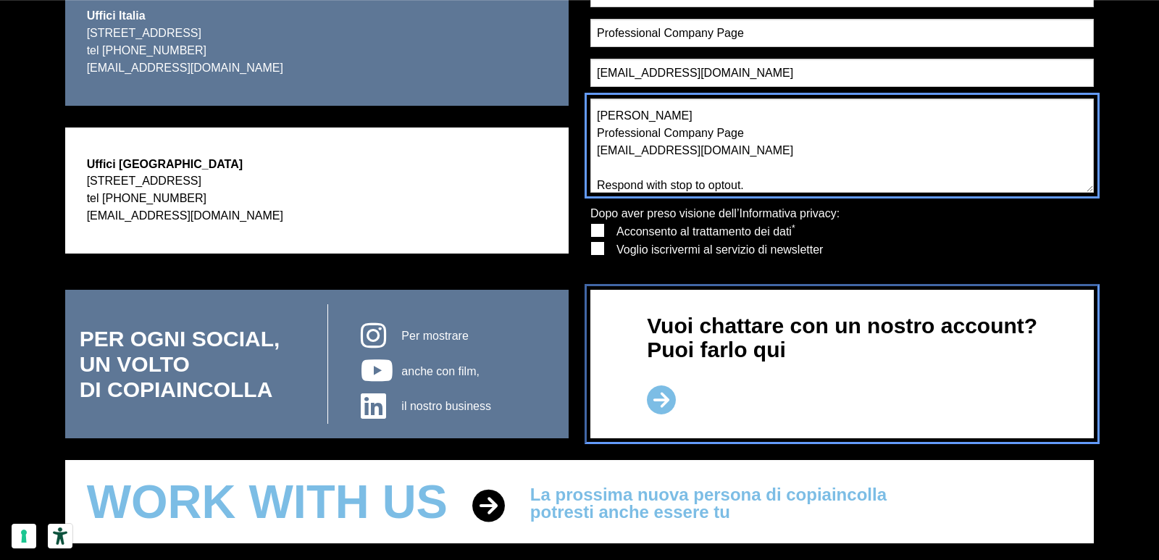
click at [665, 362] on p "Vuoi chattare con un nostro account? Puoi farlo qui" at bounding box center [842, 364] width 391 height 101
